Goal: Task Accomplishment & Management: Use online tool/utility

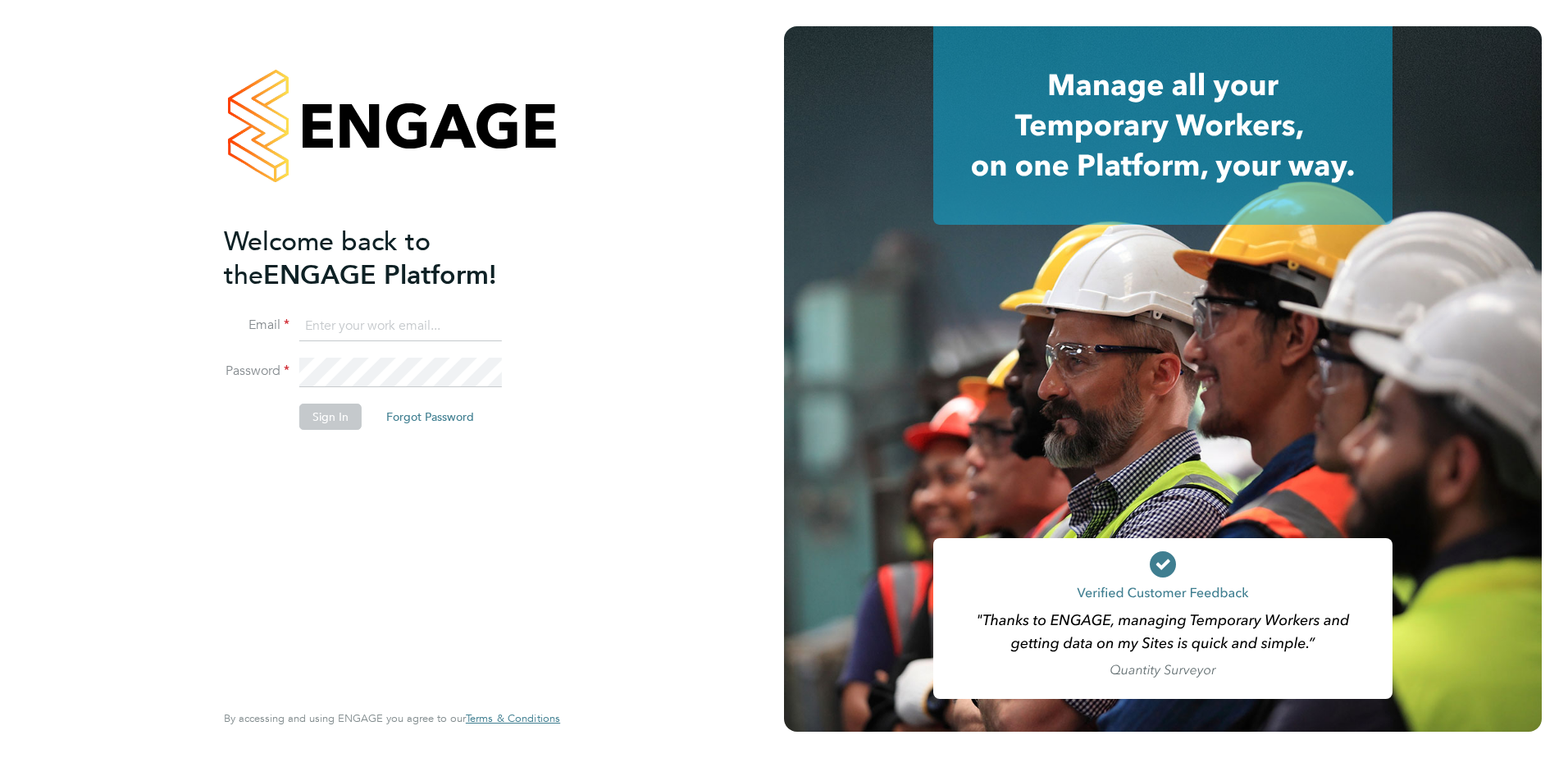
type input "fidel.hill@vistry.co.uk"
click at [348, 420] on button "Sign In" at bounding box center [330, 417] width 63 height 26
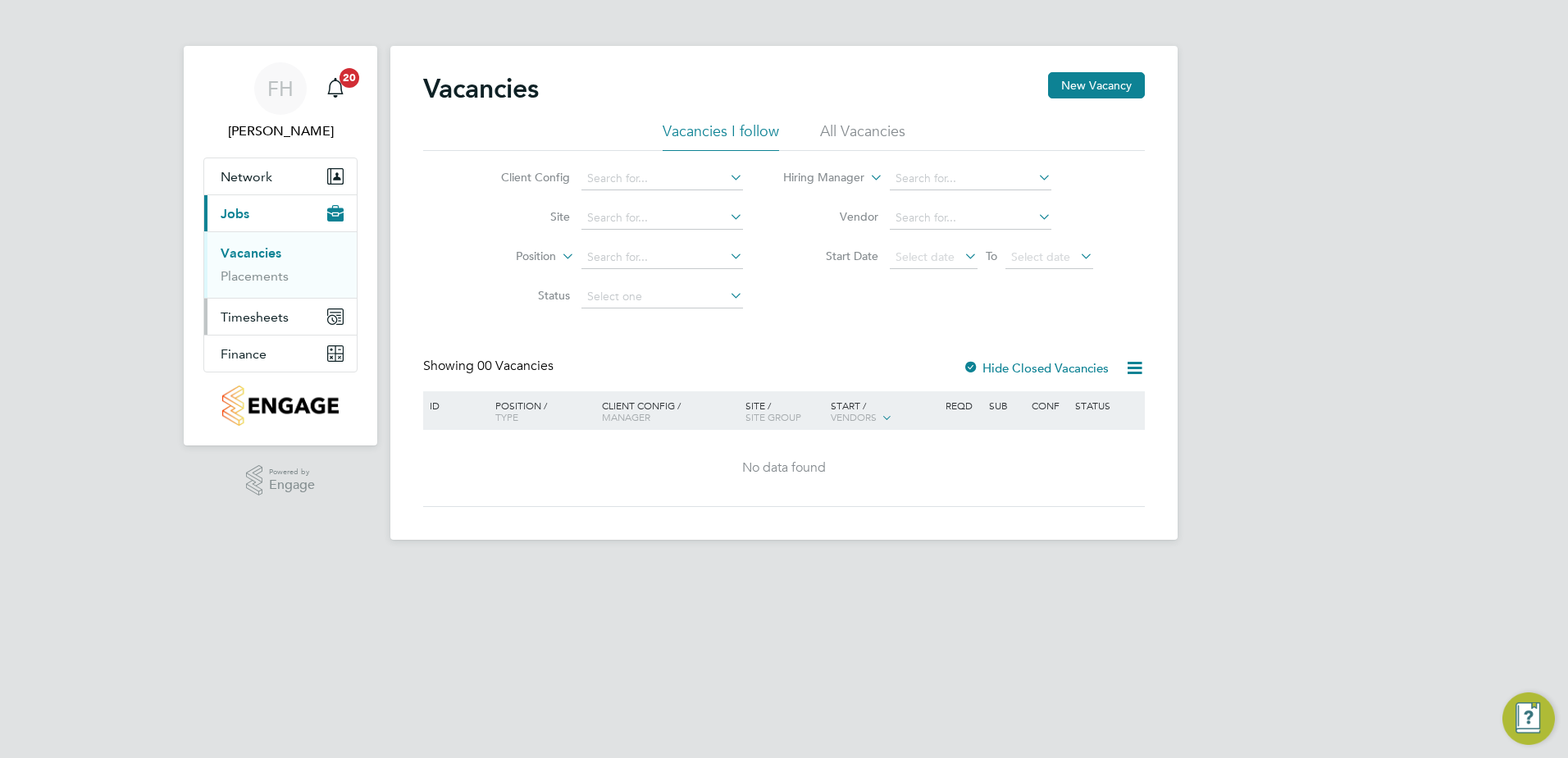
click at [263, 320] on span "Timesheets" at bounding box center [255, 317] width 68 height 15
click at [268, 287] on link "Timesheets" at bounding box center [255, 289] width 68 height 15
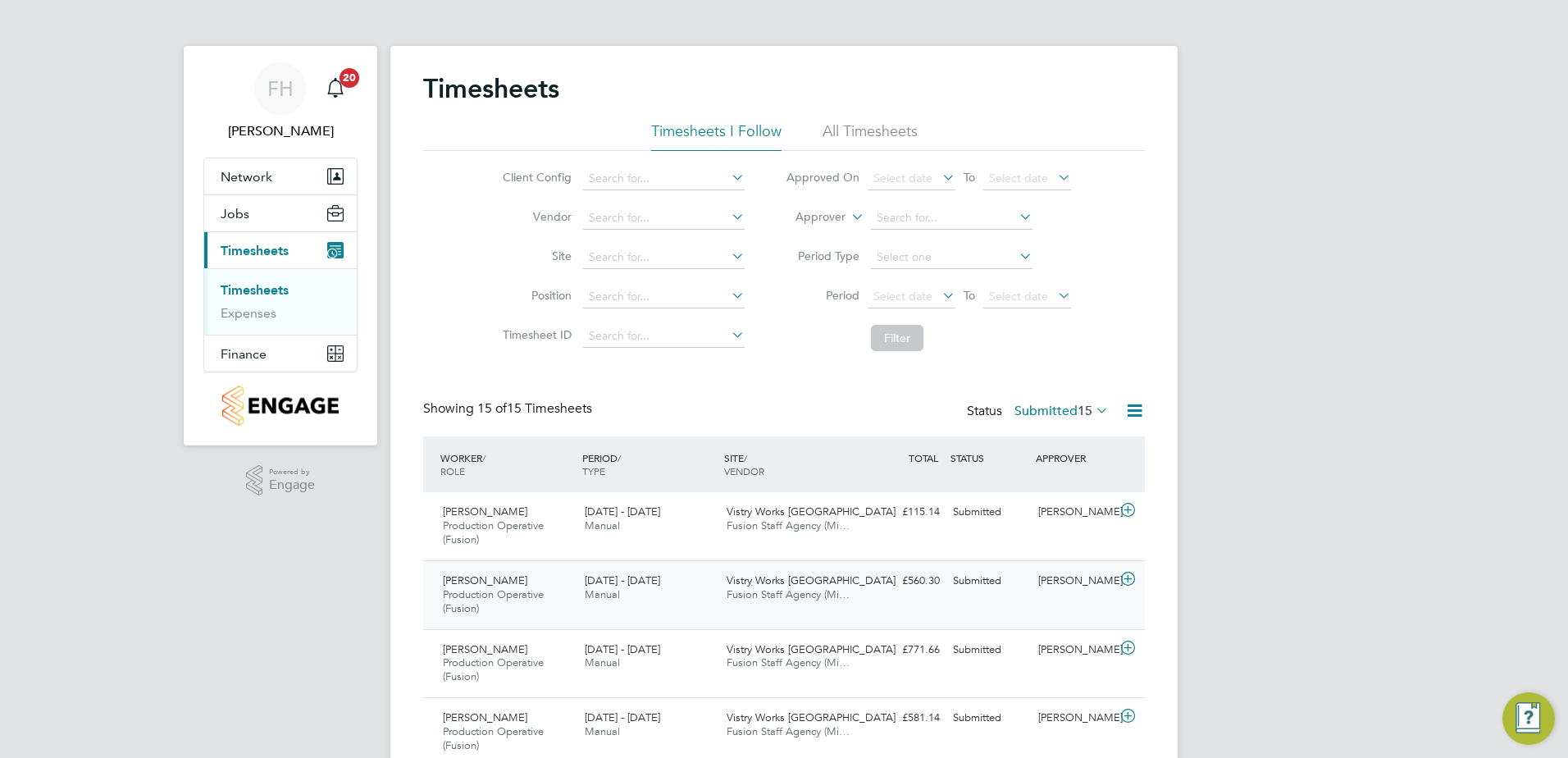
click at [1130, 579] on icon at bounding box center [1128, 579] width 21 height 13
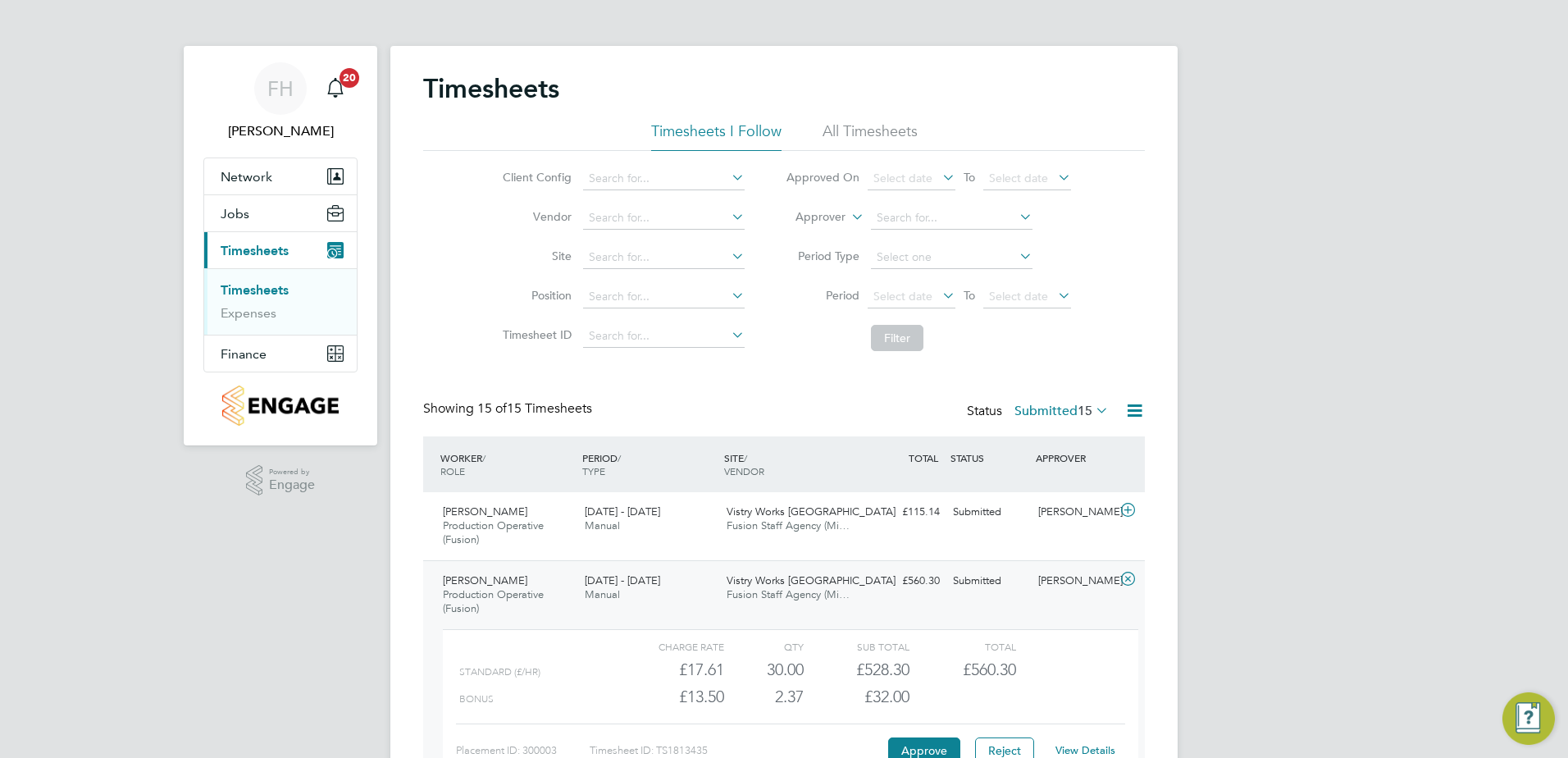
click at [247, 258] on button "Current page: Timesheets" at bounding box center [280, 250] width 153 height 36
click at [267, 251] on span "Timesheets" at bounding box center [255, 250] width 68 height 15
